Goal: Find specific page/section: Find specific page/section

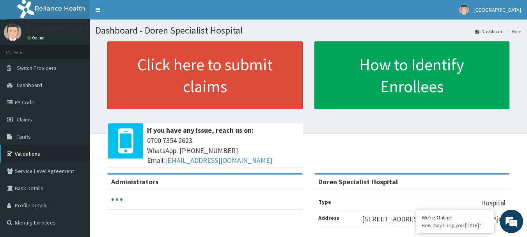
click at [34, 153] on link "Validations" at bounding box center [45, 153] width 90 height 17
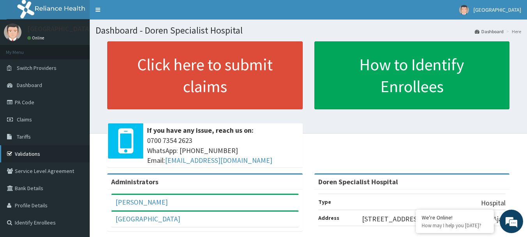
click at [49, 157] on link "Validations" at bounding box center [45, 153] width 90 height 17
